Goal: Information Seeking & Learning: Compare options

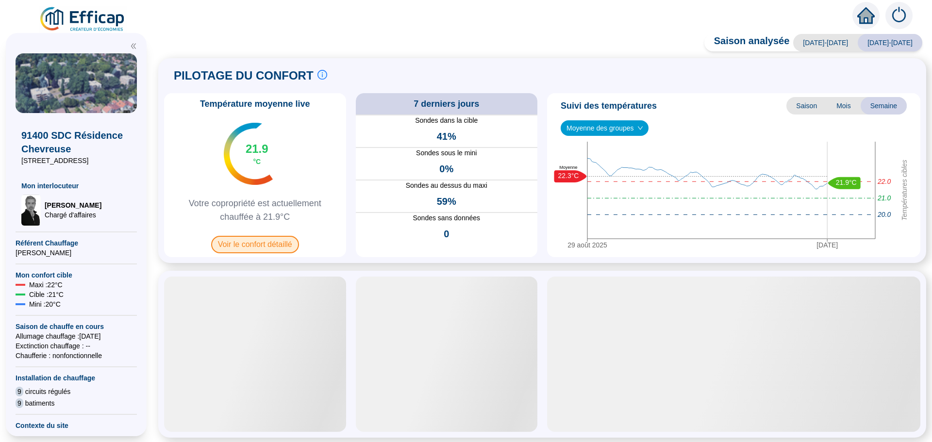
click at [242, 248] on span "Voir le confort détaillé" at bounding box center [255, 244] width 88 height 17
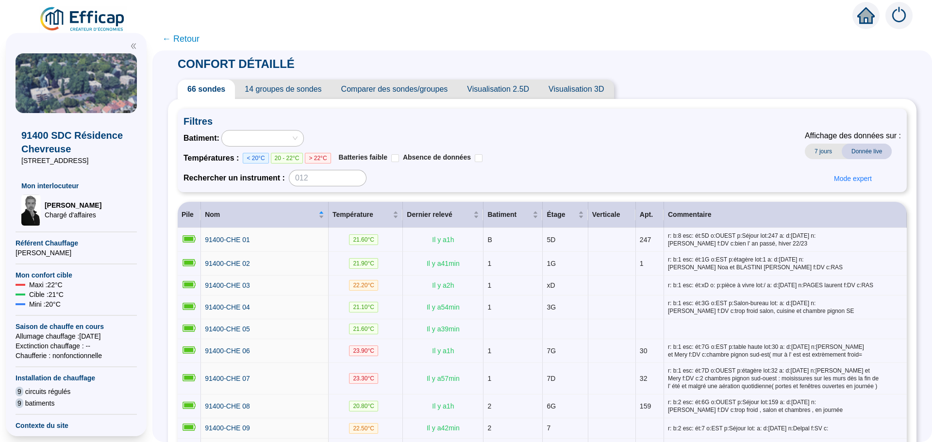
click at [428, 92] on span "Comparer des sondes/groupes" at bounding box center [395, 89] width 126 height 19
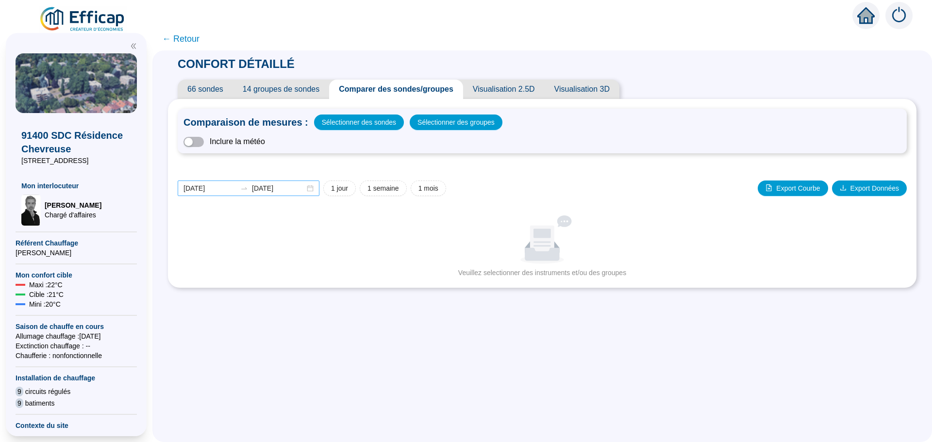
click at [318, 189] on div "[DATE] [DATE]" at bounding box center [249, 189] width 142 height 16
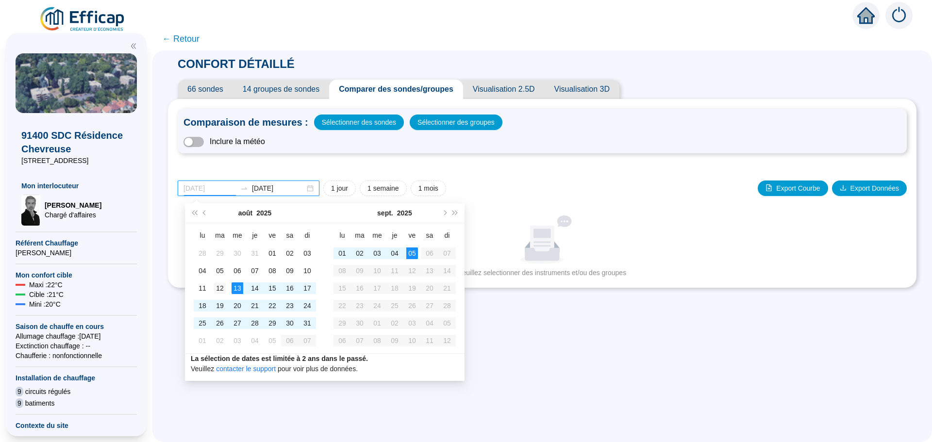
type input "[DATE]"
click at [220, 288] on div "12" at bounding box center [220, 289] width 12 height 12
type input "[DATE]"
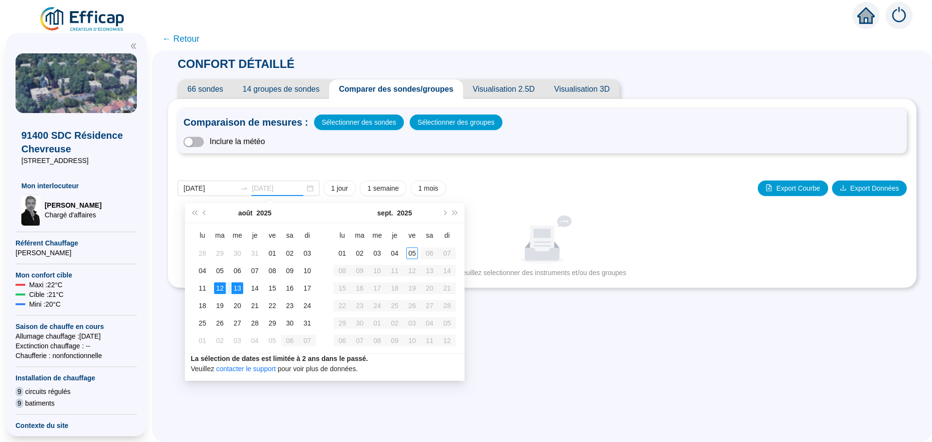
click at [242, 290] on div "13" at bounding box center [238, 289] width 12 height 12
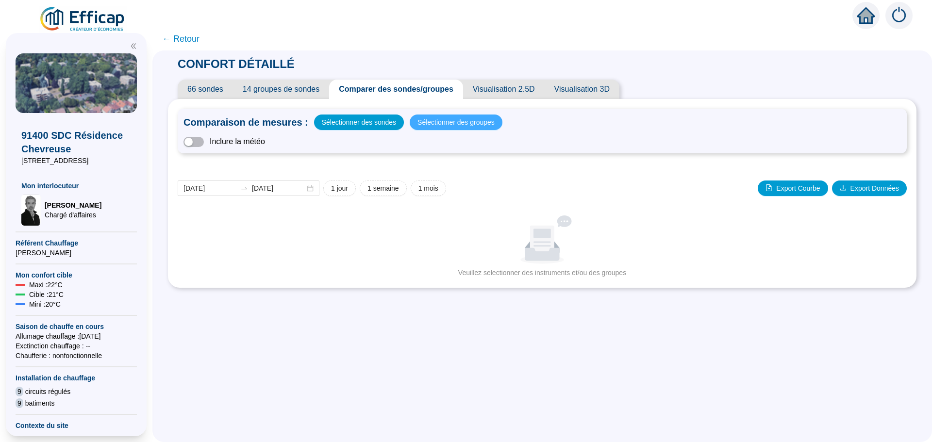
click at [449, 125] on span "Sélectionner des groupes" at bounding box center [455, 123] width 77 height 14
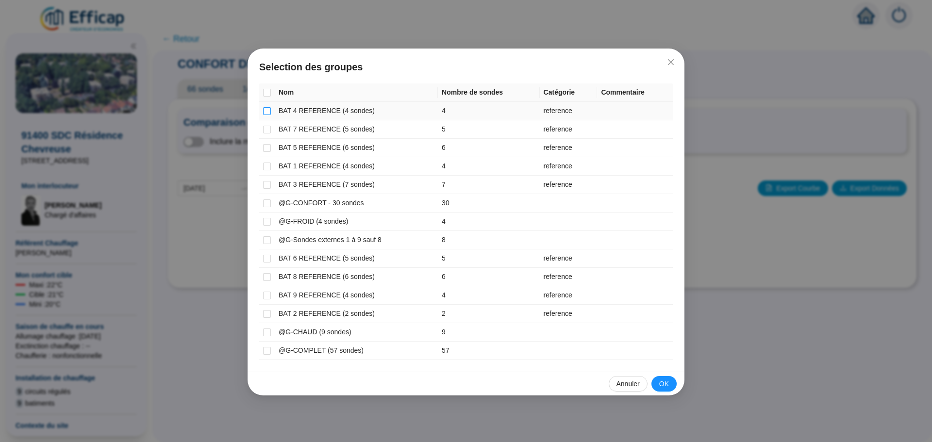
click at [267, 111] on input "checkbox" at bounding box center [267, 111] width 8 height 8
checkbox input "true"
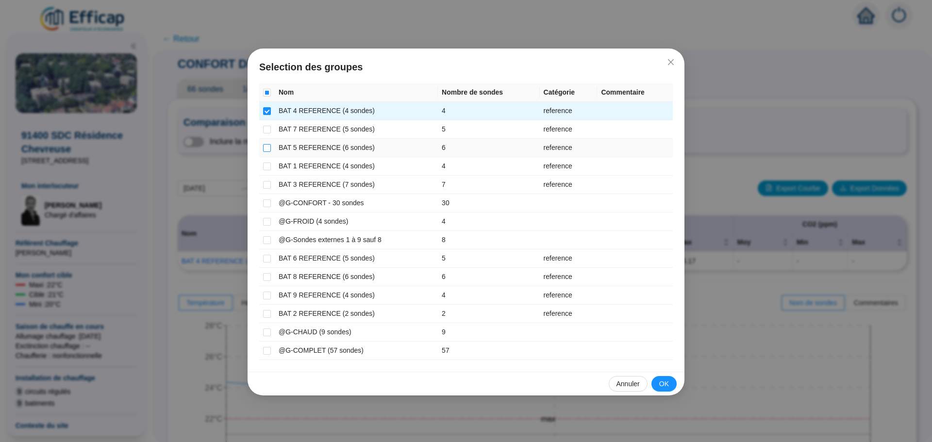
click at [267, 147] on input "checkbox" at bounding box center [267, 148] width 8 height 8
checkbox input "true"
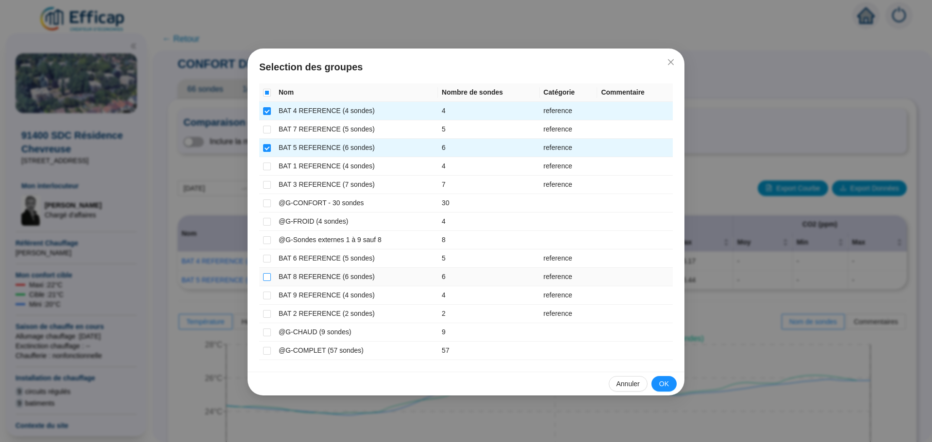
click at [267, 275] on input "checkbox" at bounding box center [267, 277] width 8 height 8
checkbox input "true"
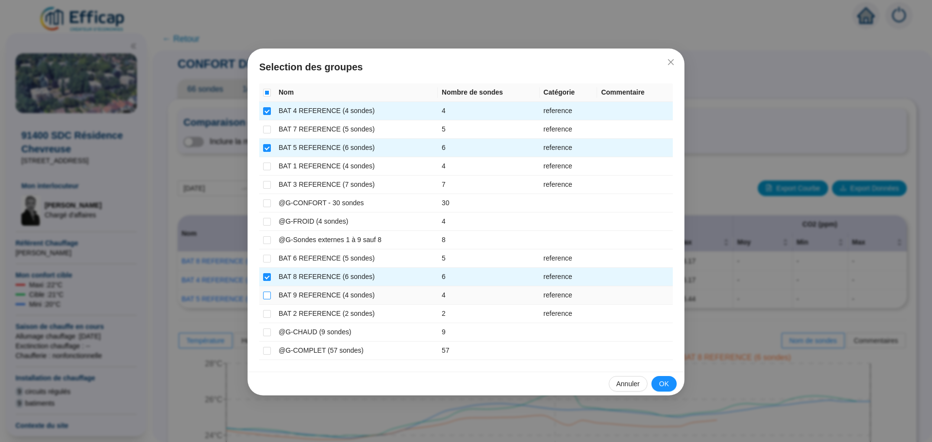
click at [270, 295] on input "checkbox" at bounding box center [267, 296] width 8 height 8
checkbox input "true"
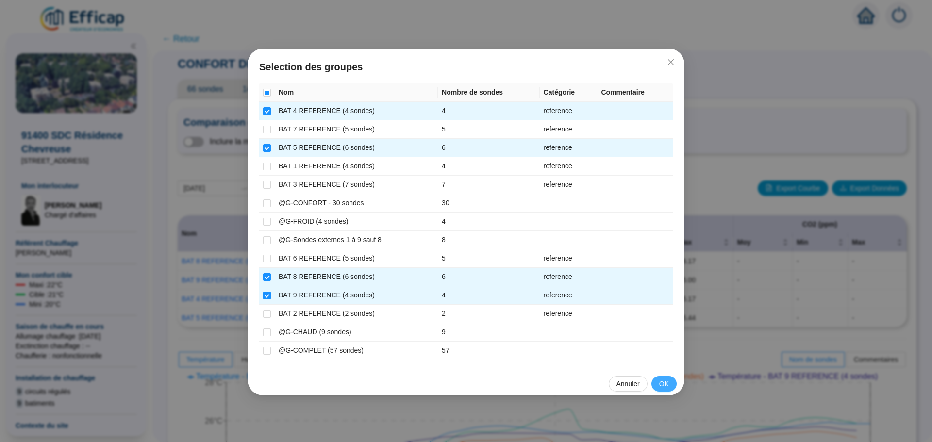
click at [667, 376] on button "OK" at bounding box center [663, 384] width 25 height 16
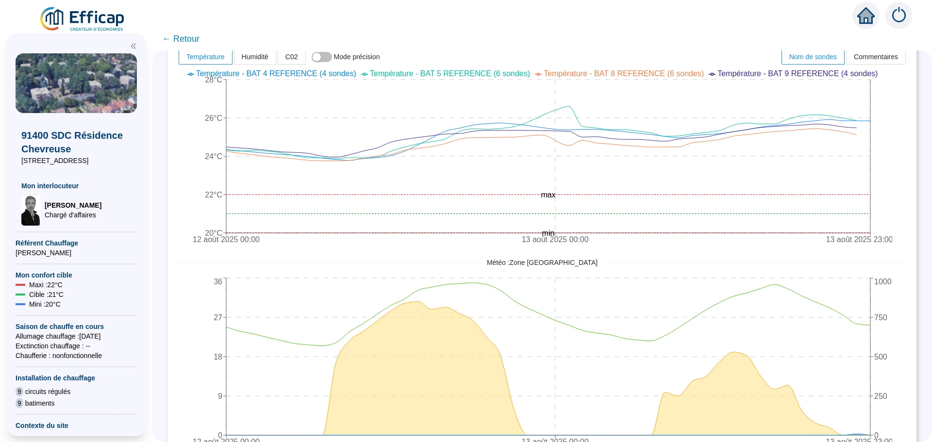
scroll to position [308, 0]
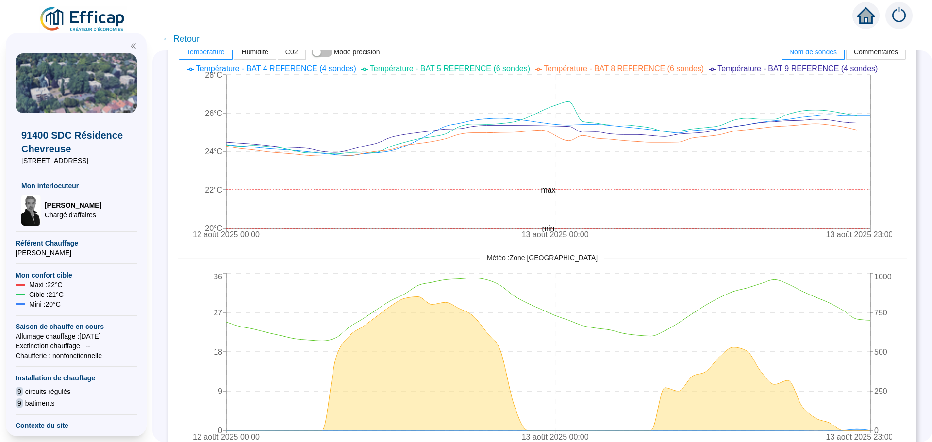
click at [192, 34] on span "← Retour" at bounding box center [180, 39] width 37 height 14
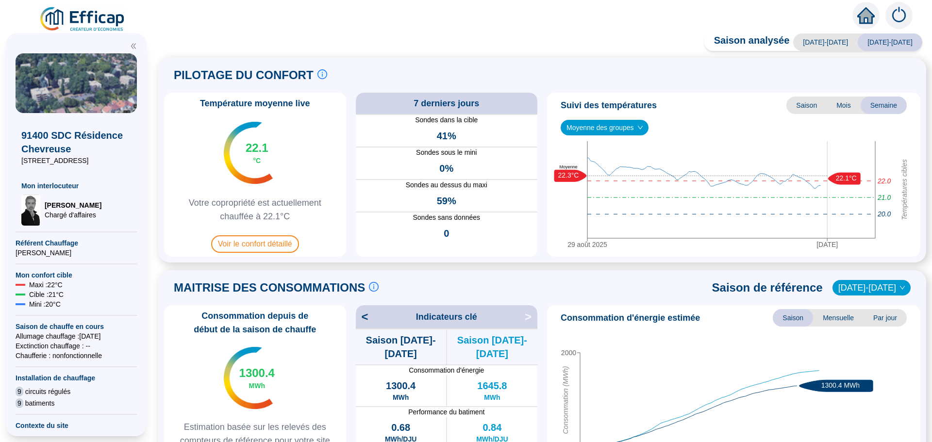
click at [271, 241] on span "Voir le confort détaillé" at bounding box center [255, 243] width 88 height 17
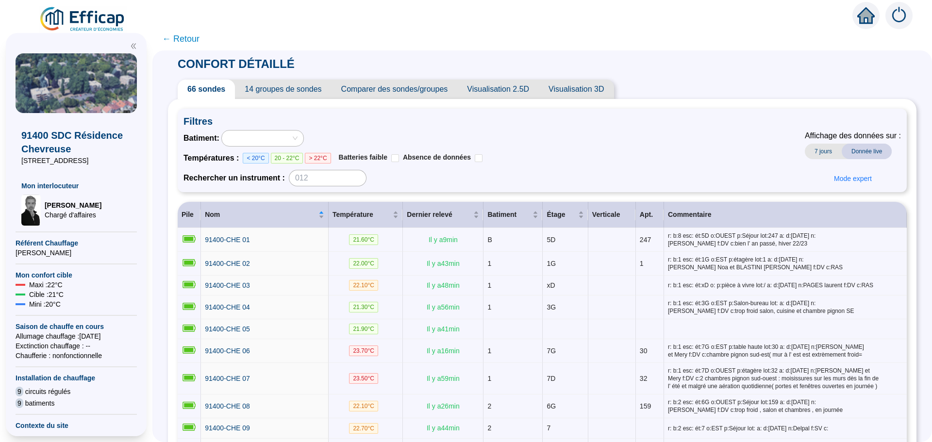
click at [422, 92] on span "Comparer des sondes/groupes" at bounding box center [395, 89] width 126 height 19
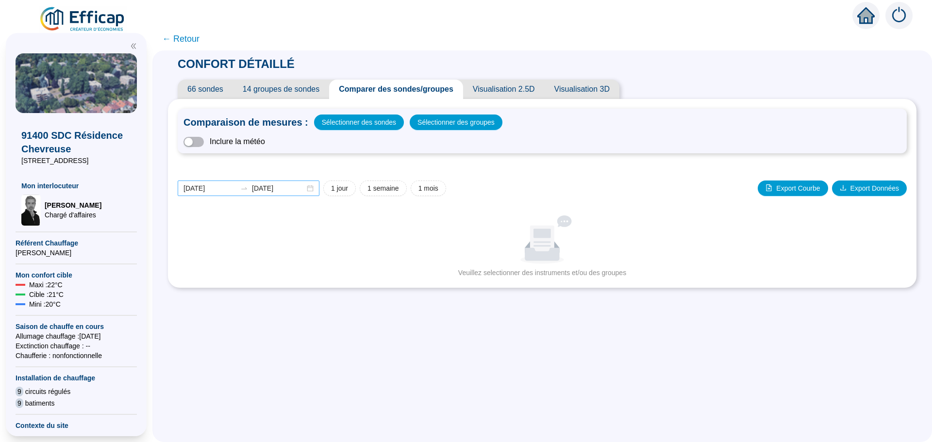
click at [316, 192] on div "[DATE] [DATE]" at bounding box center [249, 189] width 142 height 16
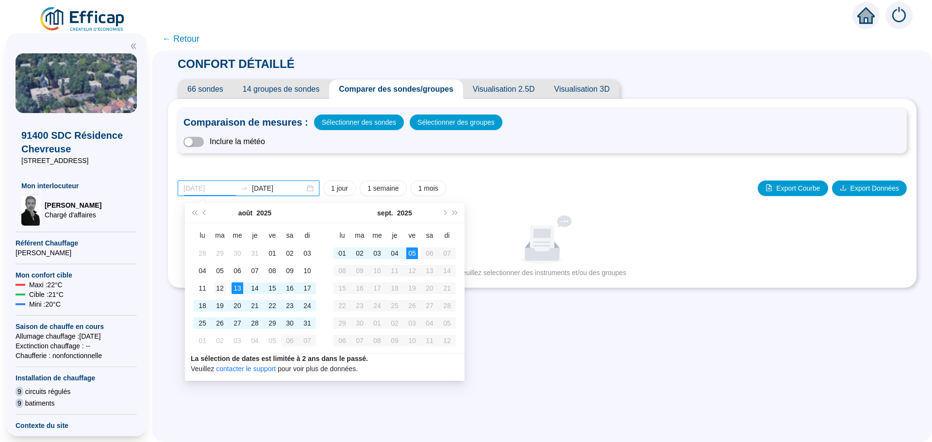
type input "[DATE]"
click at [224, 289] on div "12" at bounding box center [220, 289] width 12 height 12
type input "[DATE]"
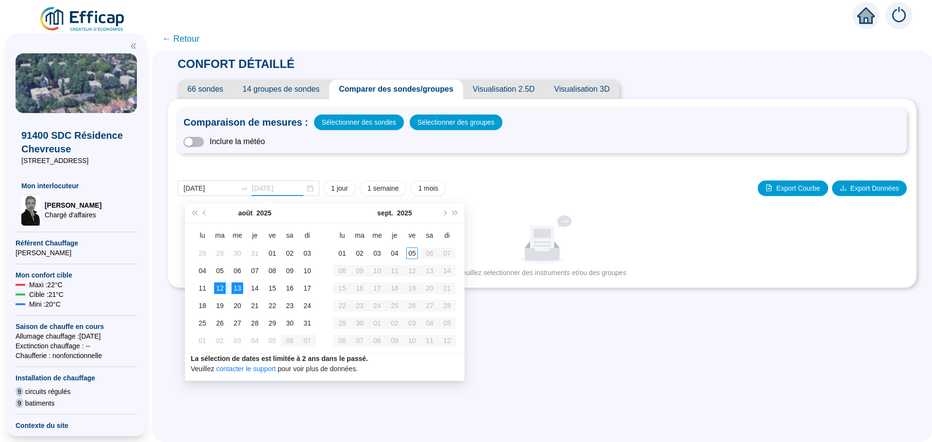
click at [236, 291] on div "13" at bounding box center [238, 289] width 12 height 12
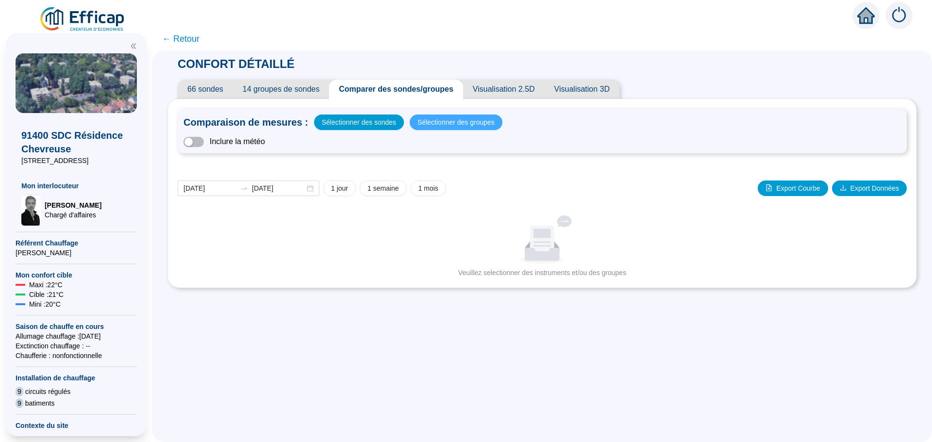
click at [445, 124] on span "Sélectionner des groupes" at bounding box center [455, 123] width 77 height 14
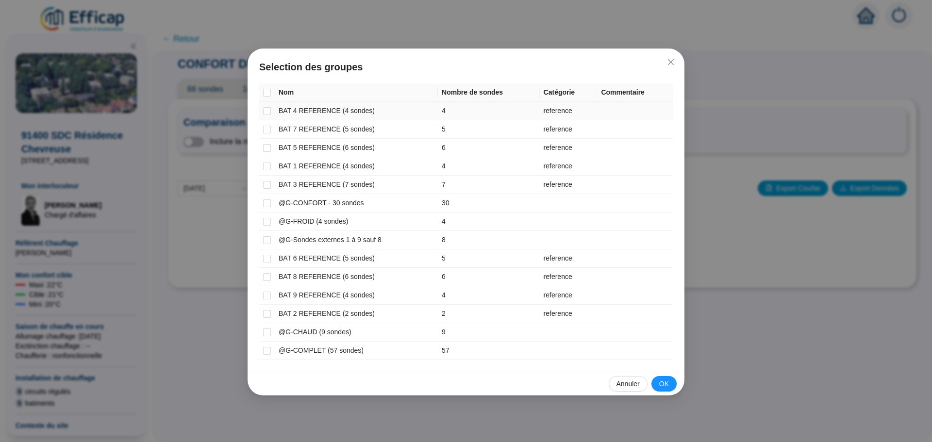
click at [315, 113] on td "BAT 4 REFERENCE (4 sondes)" at bounding box center [356, 111] width 163 height 18
click at [264, 110] on input "checkbox" at bounding box center [267, 111] width 8 height 8
checkbox input "true"
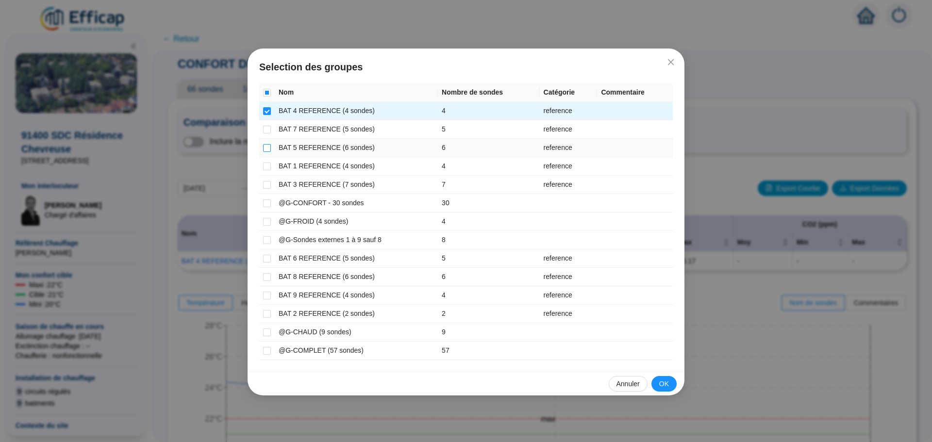
click at [268, 146] on input "checkbox" at bounding box center [267, 148] width 8 height 8
checkbox input "true"
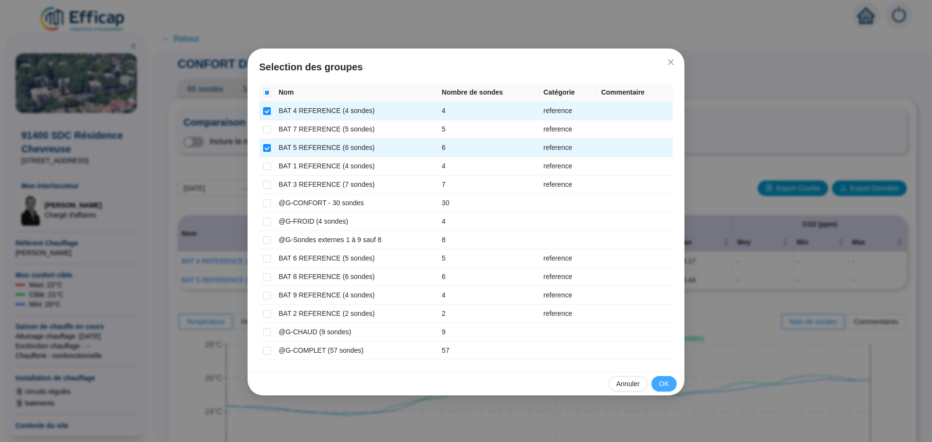
click at [665, 384] on span "OK" at bounding box center [664, 384] width 10 height 10
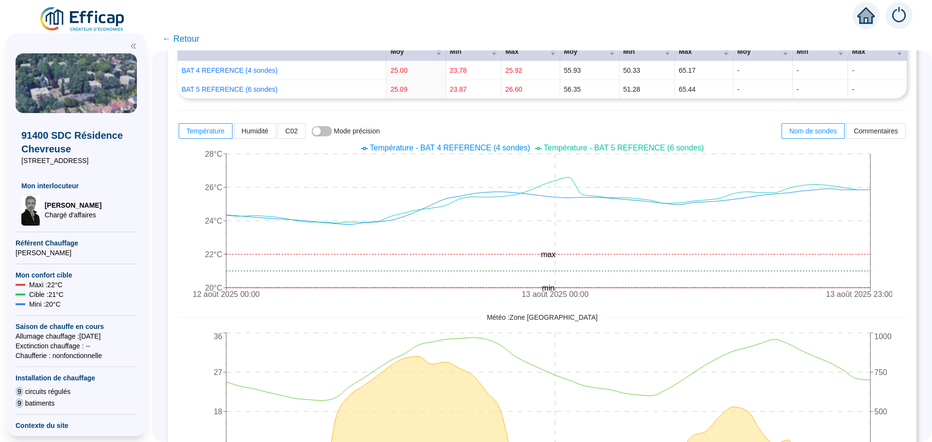
scroll to position [206, 0]
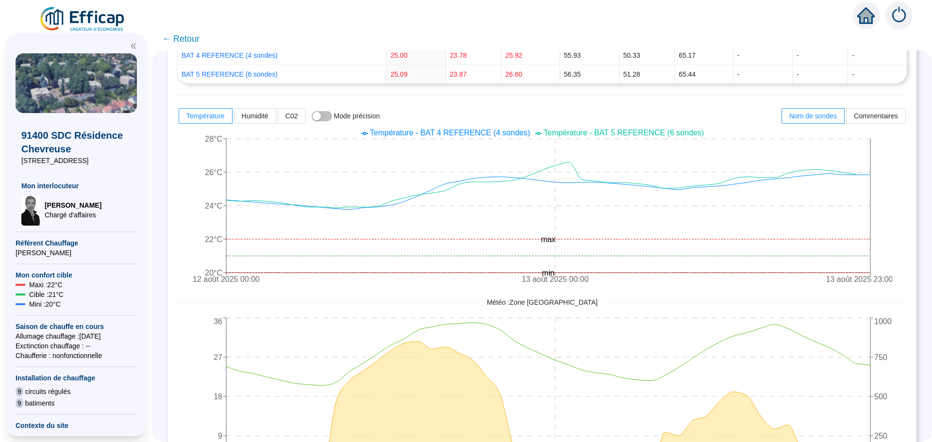
click at [190, 36] on span "← Retour" at bounding box center [180, 39] width 37 height 14
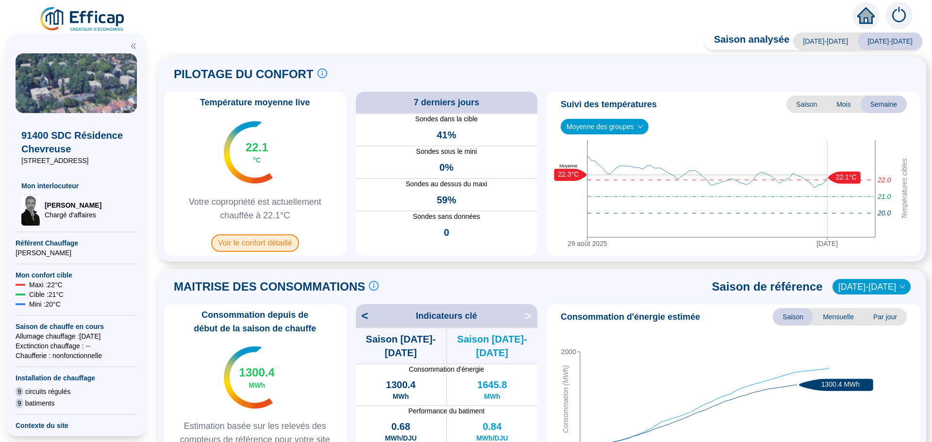
click at [277, 244] on span "Voir le confort détaillé" at bounding box center [255, 242] width 88 height 17
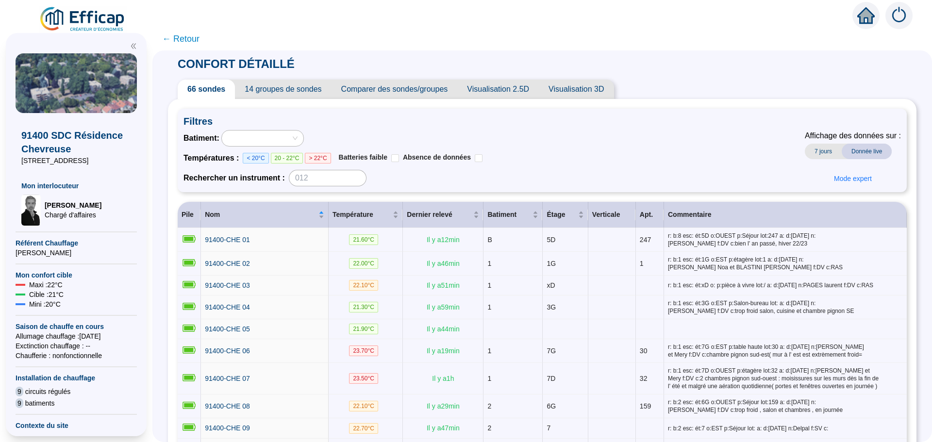
click at [406, 89] on span "Comparer des sondes/groupes" at bounding box center [395, 89] width 126 height 19
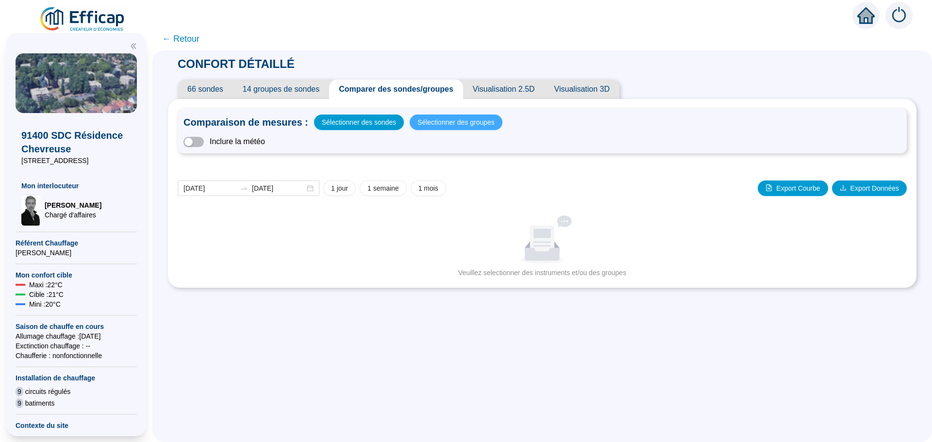
click at [446, 124] on span "Sélectionner des groupes" at bounding box center [455, 123] width 77 height 14
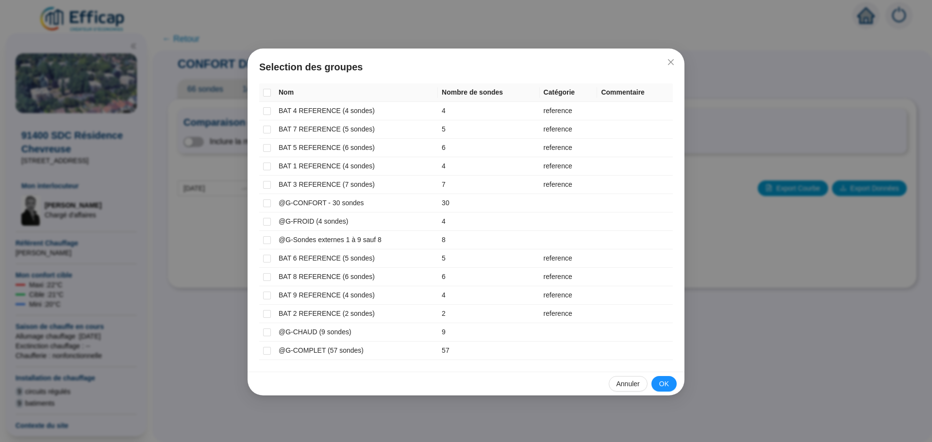
click at [194, 273] on div "Selection des groupes Nom Nombre de sondes Catégorie Commentaire BAT 4 REFERENC…" at bounding box center [466, 221] width 932 height 442
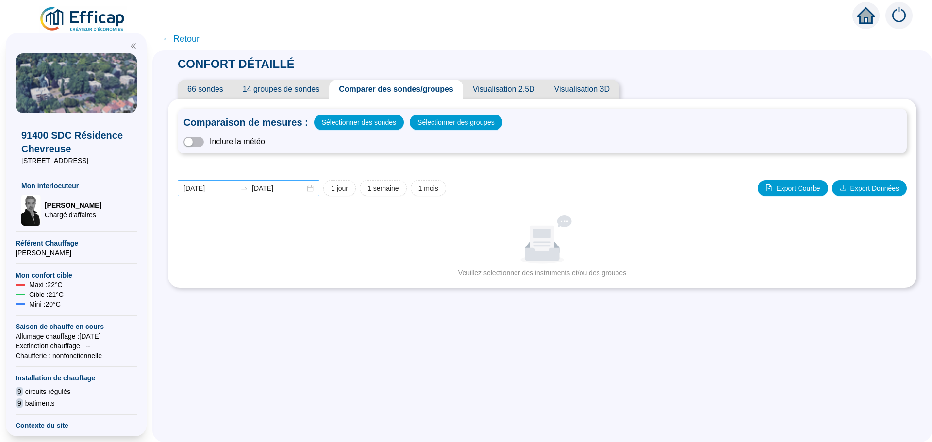
click at [313, 189] on div "[DATE] [DATE]" at bounding box center [249, 189] width 142 height 16
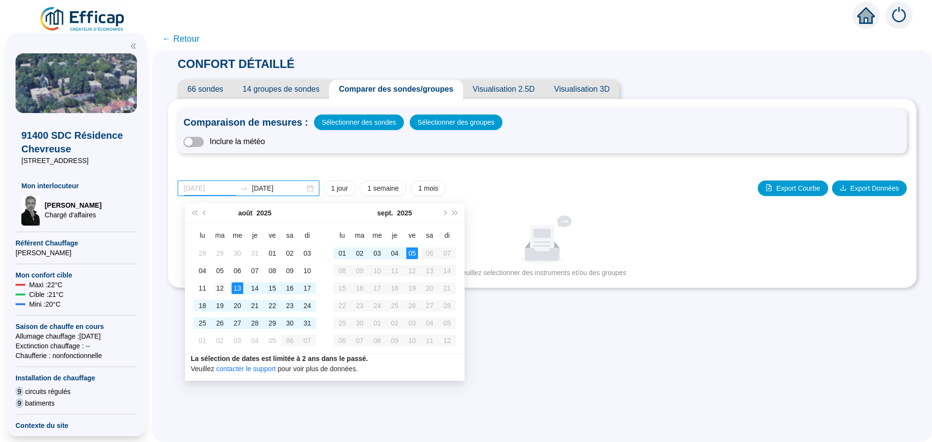
type input "[DATE]"
click at [220, 292] on div "12" at bounding box center [220, 289] width 12 height 12
type input "[DATE]"
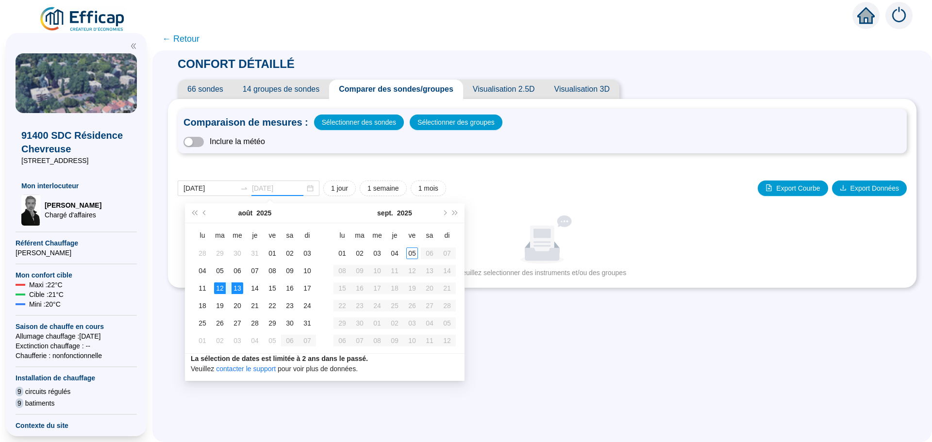
click at [234, 287] on div "13" at bounding box center [238, 289] width 12 height 12
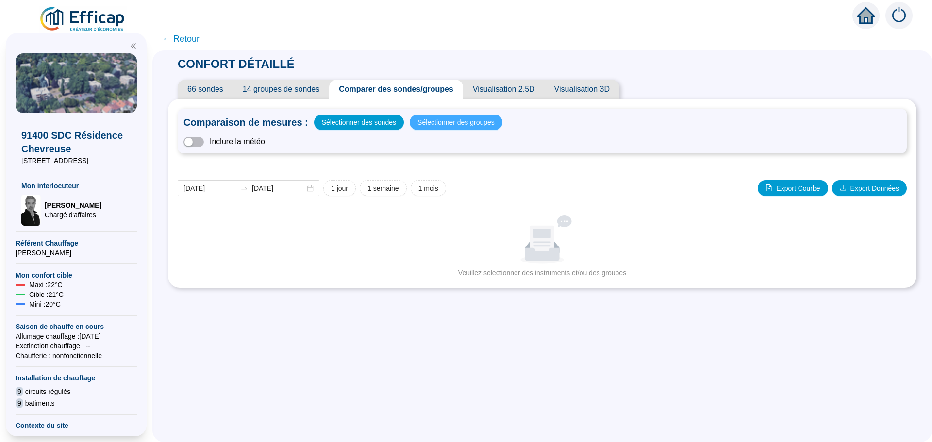
click at [436, 126] on span "Sélectionner des groupes" at bounding box center [455, 123] width 77 height 14
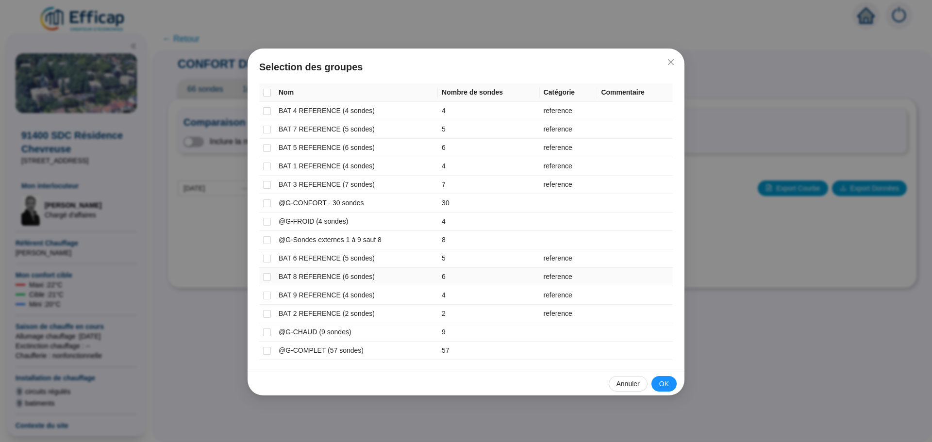
drag, startPoint x: 264, startPoint y: 276, endPoint x: 268, endPoint y: 286, distance: 11.1
click at [265, 277] on input "checkbox" at bounding box center [267, 277] width 8 height 8
checkbox input "true"
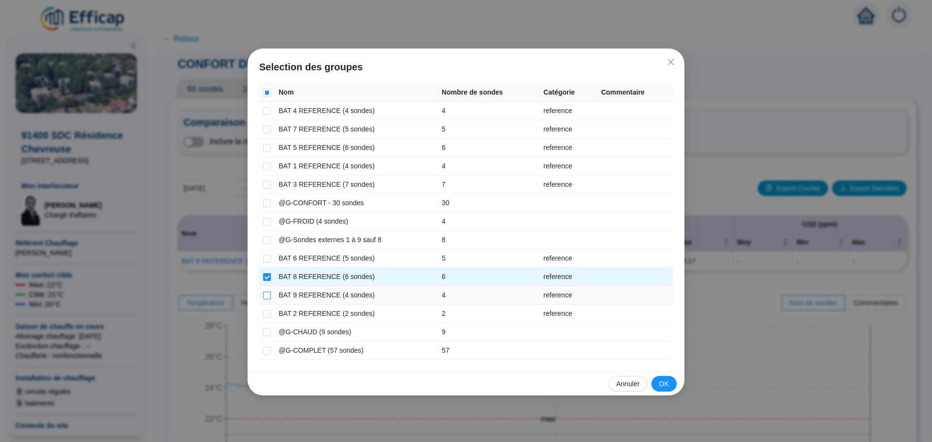
click at [269, 298] on input "checkbox" at bounding box center [267, 296] width 8 height 8
checkbox input "true"
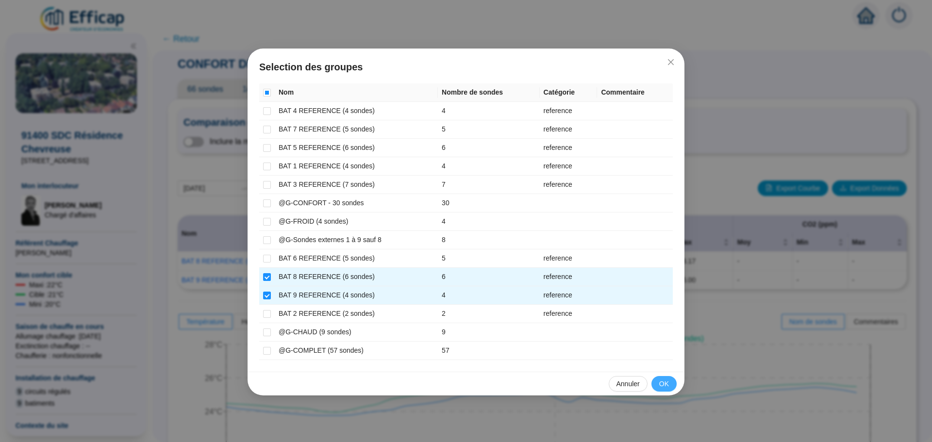
click at [663, 383] on span "OK" at bounding box center [664, 384] width 10 height 10
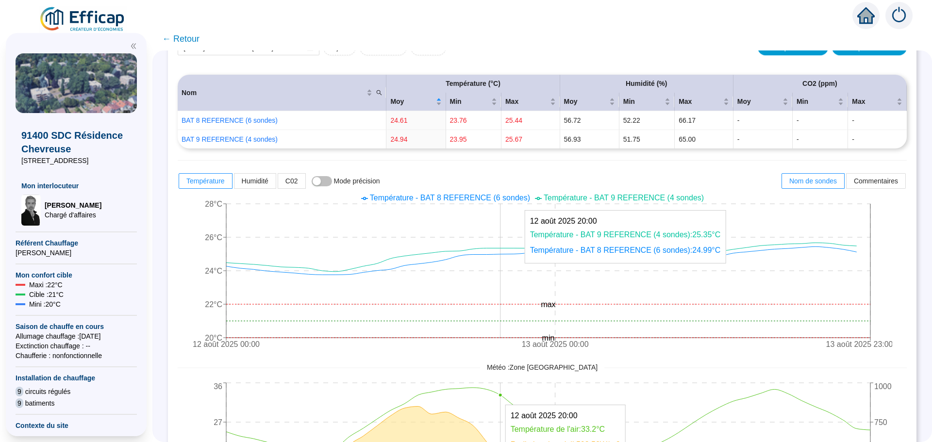
scroll to position [146, 0]
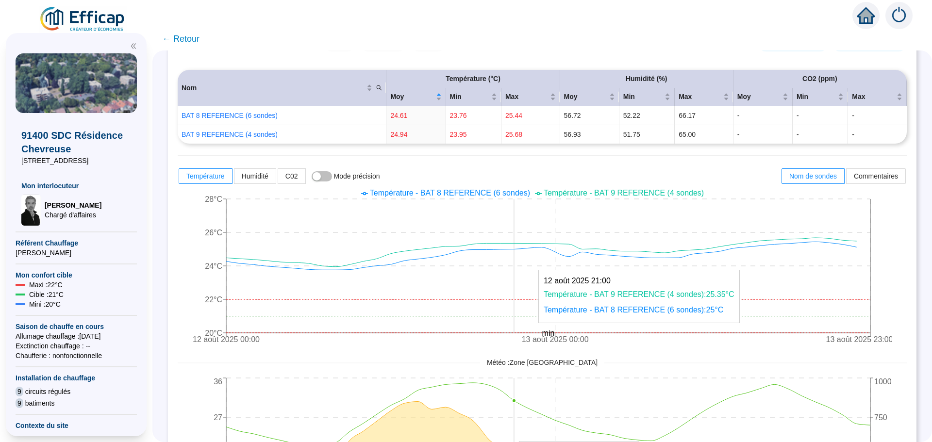
drag, startPoint x: 541, startPoint y: 246, endPoint x: 527, endPoint y: 246, distance: 14.1
click at [527, 246] on icon "[DATE] 00:00 [DATE] 00:00 [DATE] 23:00 20°C 22°C 24°C 26°C 28°C min max" at bounding box center [535, 267] width 715 height 165
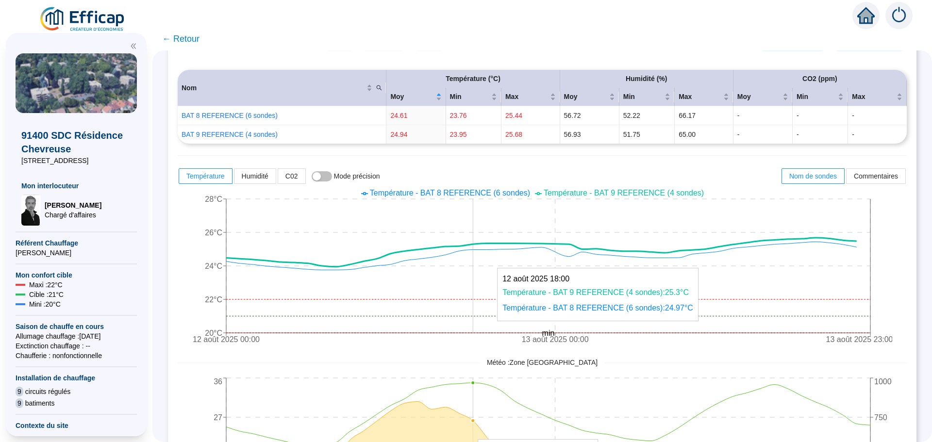
drag, startPoint x: 519, startPoint y: 246, endPoint x: 487, endPoint y: 244, distance: 32.6
click at [487, 244] on icon "[DATE] 00:00 [DATE] 00:00 [DATE] 23:00 20°C 22°C 24°C 26°C 28°C min max" at bounding box center [535, 267] width 715 height 165
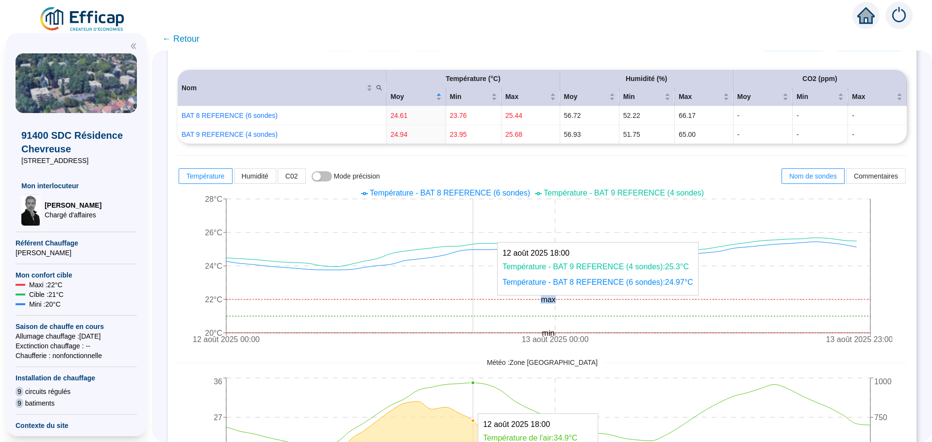
click at [481, 218] on icon "[DATE] 00:00 [DATE] 00:00 [DATE] 23:00 20°C 22°C 24°C 26°C 28°C min max" at bounding box center [535, 267] width 715 height 165
